Goal: Information Seeking & Learning: Understand process/instructions

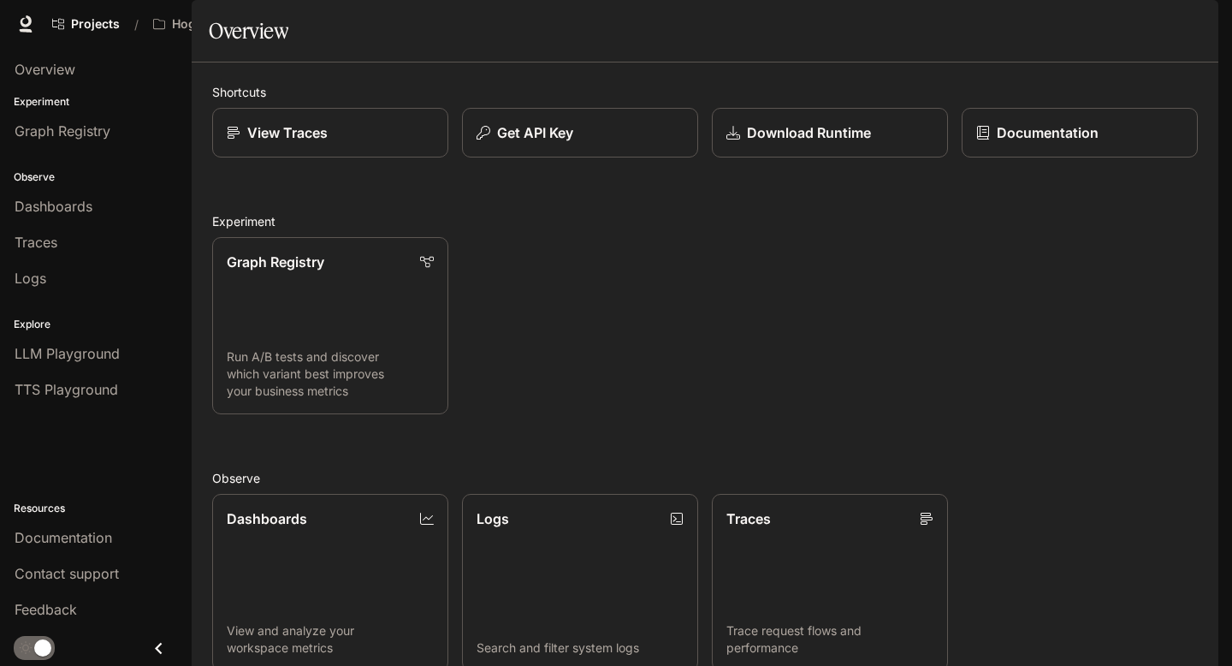
click at [898, 15] on span "Character Studio" at bounding box center [890, 24] width 95 height 21
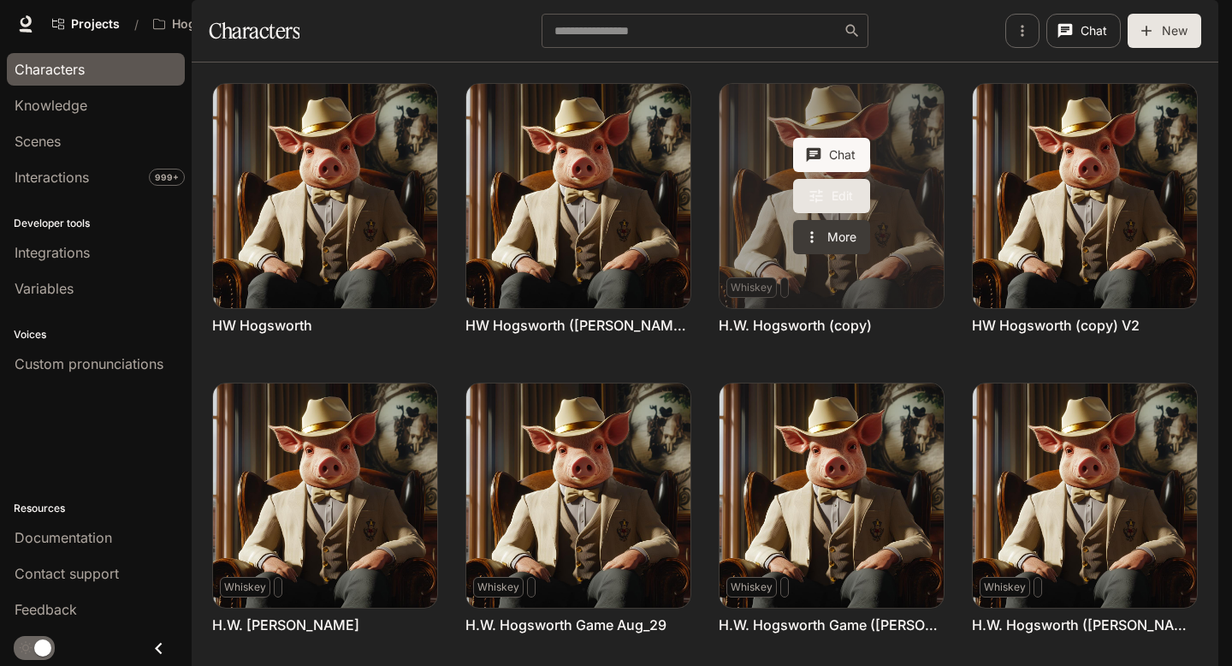
scroll to position [260, 0]
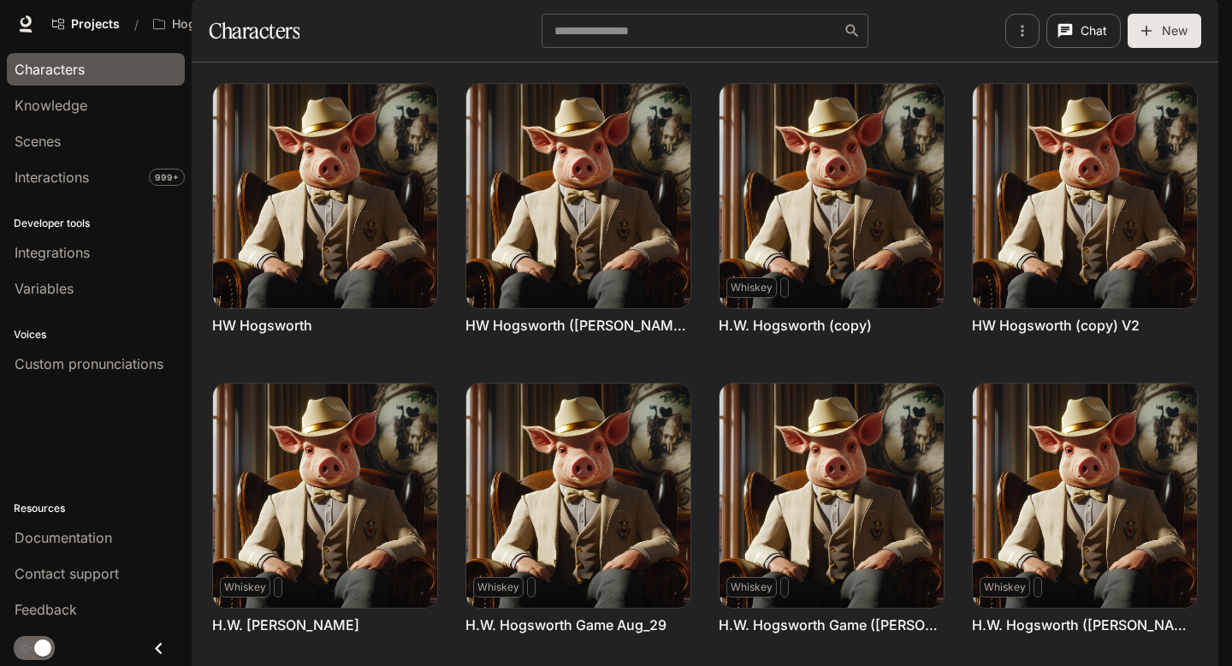
click at [1069, 29] on span "Documentation" at bounding box center [1081, 24] width 85 height 21
